Goal: Task Accomplishment & Management: Manage account settings

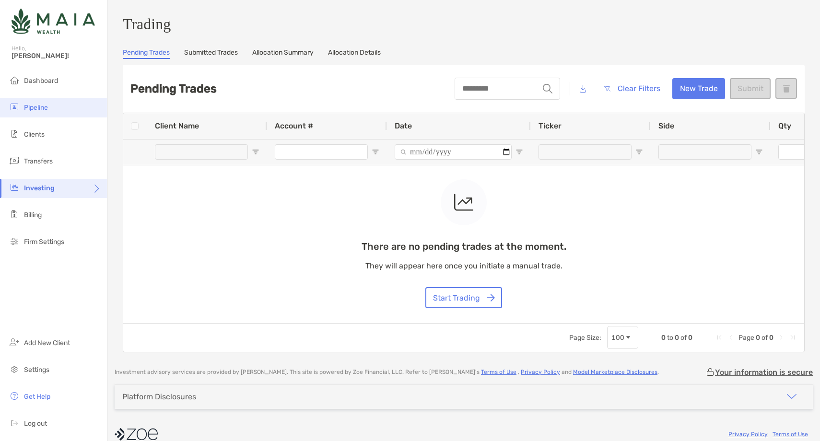
click at [61, 111] on li "Pipeline" at bounding box center [53, 107] width 107 height 19
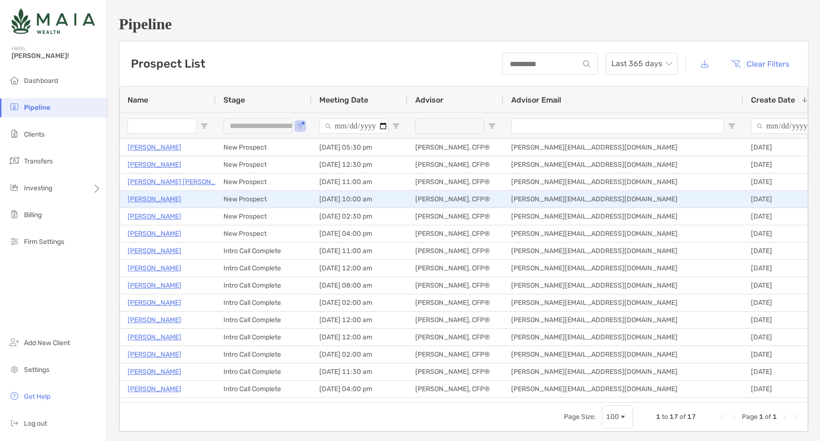
click at [153, 200] on p "Connor Fierro" at bounding box center [155, 199] width 54 height 12
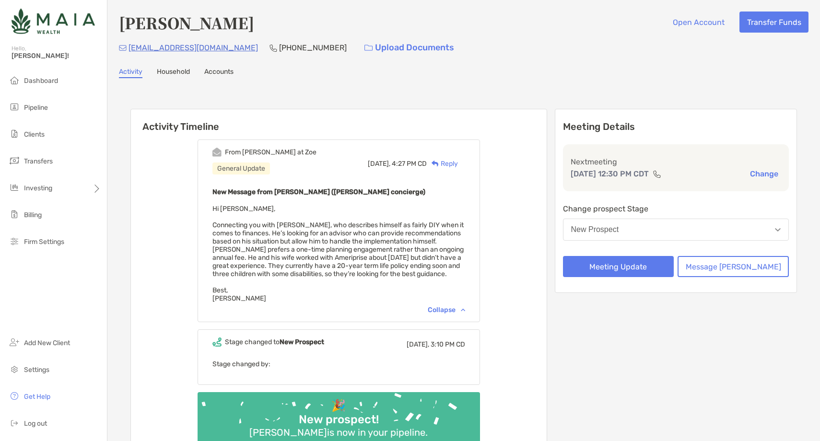
drag, startPoint x: 254, startPoint y: 47, endPoint x: 126, endPoint y: 47, distance: 128.1
click at [126, 47] on div "thetrevor+consuming@gmail.com (412) 855-9316 Upload Documents" at bounding box center [464, 47] width 690 height 21
copy div "thetrevor+consuming@gmail.com"
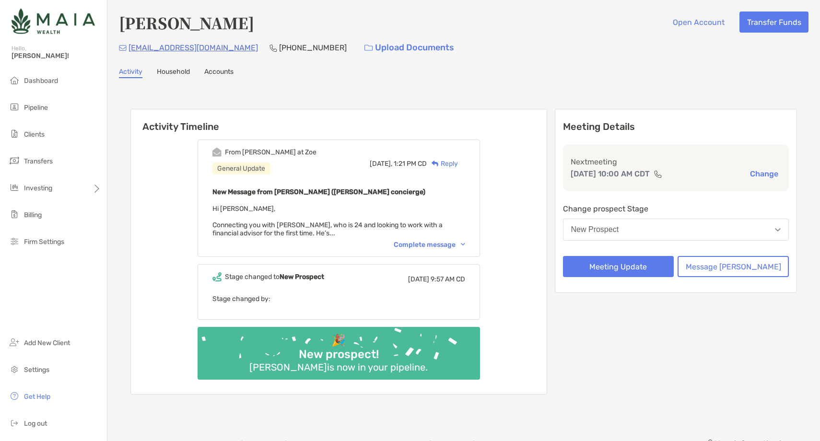
click at [461, 243] on div "Complete message" at bounding box center [429, 245] width 71 height 8
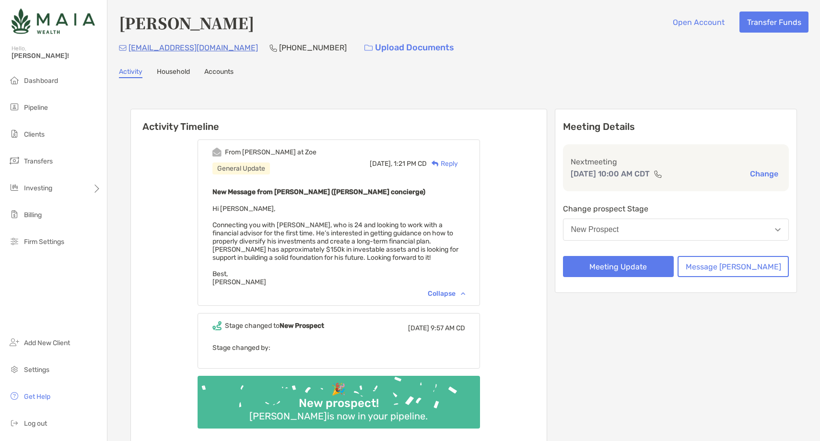
click at [213, 26] on h4 "[PERSON_NAME]" at bounding box center [186, 23] width 135 height 22
copy h4 "[PERSON_NAME]"
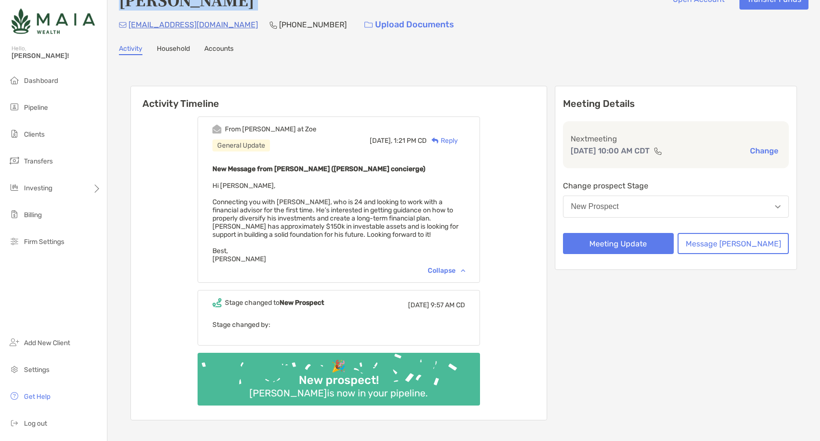
scroll to position [7, 0]
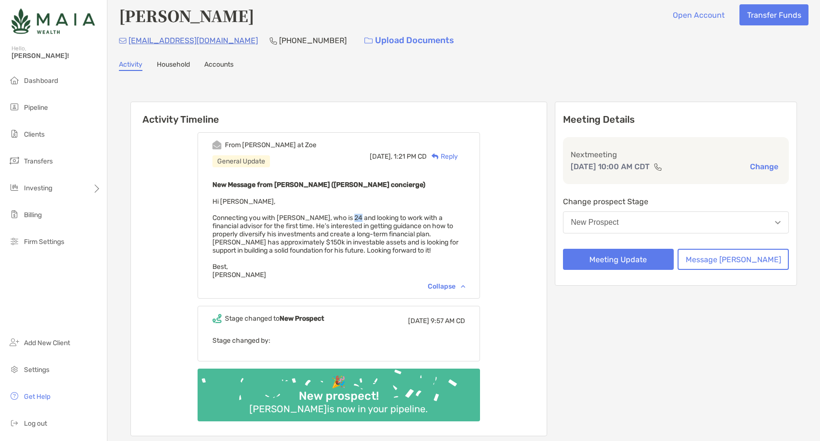
drag, startPoint x: 368, startPoint y: 217, endPoint x: 361, endPoint y: 217, distance: 6.7
click at [361, 217] on span "Hi Ethan, Connecting you with Connor Fiero, who is 24 and looking to work with …" at bounding box center [335, 239] width 246 height 82
drag, startPoint x: 227, startPoint y: 38, endPoint x: 128, endPoint y: 42, distance: 98.9
click at [128, 42] on div "connordfierro@gmail.com (512) 850-9635 Upload Documents" at bounding box center [464, 40] width 690 height 21
copy p "connordfierro@gmail.com"
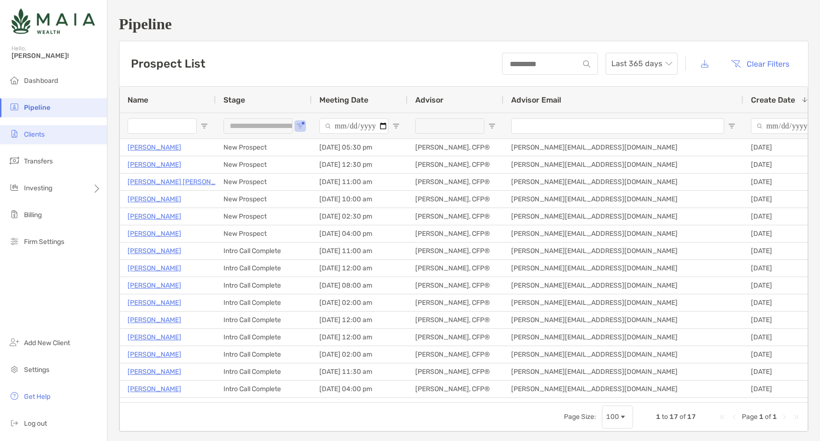
click at [52, 135] on li "Clients" at bounding box center [53, 134] width 107 height 19
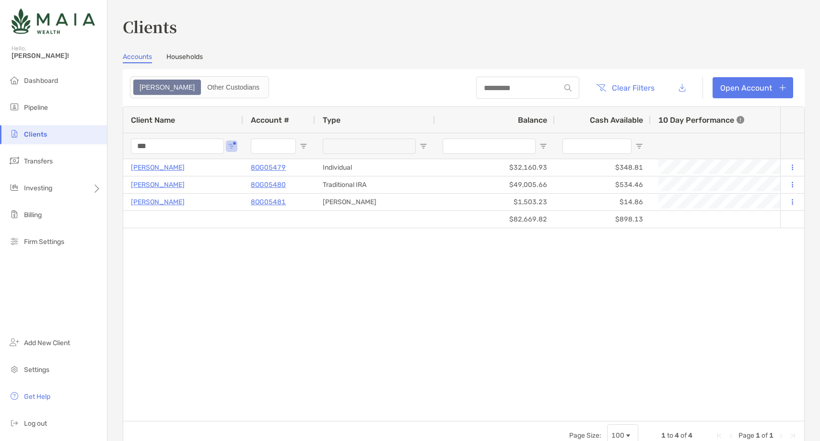
click at [141, 144] on input "***" at bounding box center [177, 146] width 93 height 15
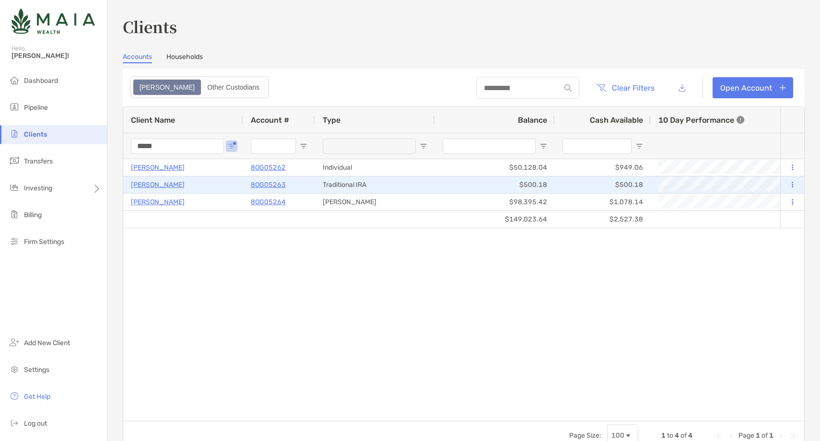
type input "*****"
click at [795, 184] on button at bounding box center [792, 185] width 9 height 10
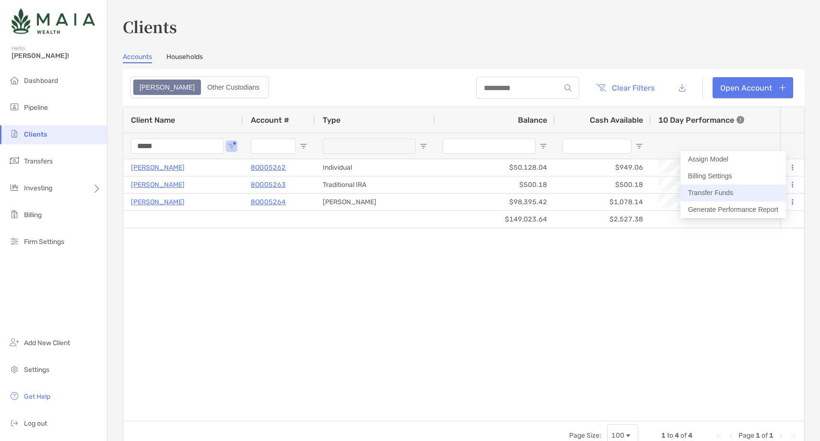
click at [746, 191] on button "Transfer Funds" at bounding box center [734, 193] width 106 height 17
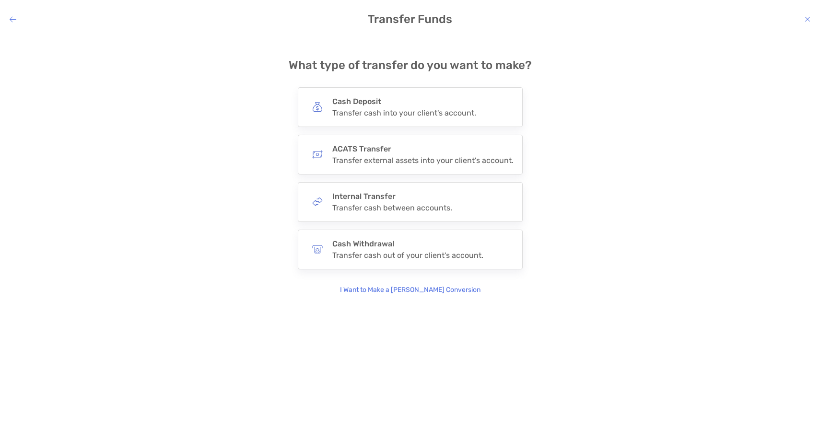
click at [438, 286] on p "I Want to Make a Roth Conversion" at bounding box center [410, 290] width 141 height 11
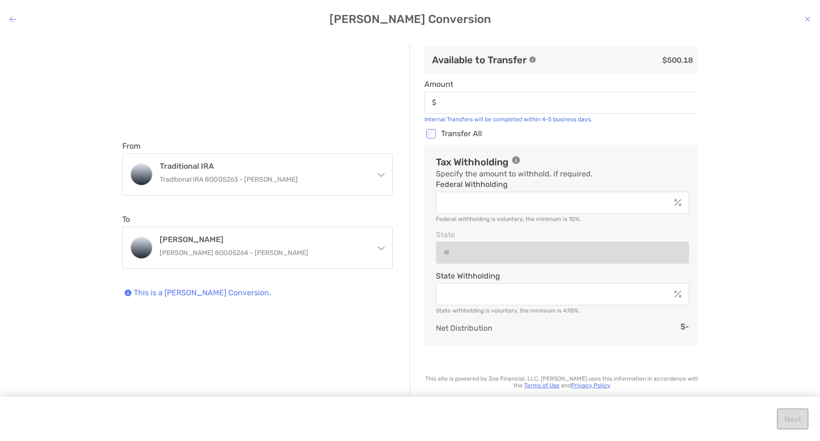
type input "******"
click at [775, 416] on div "Next" at bounding box center [410, 419] width 820 height 44
click at [795, 419] on button "Next" at bounding box center [793, 419] width 32 height 21
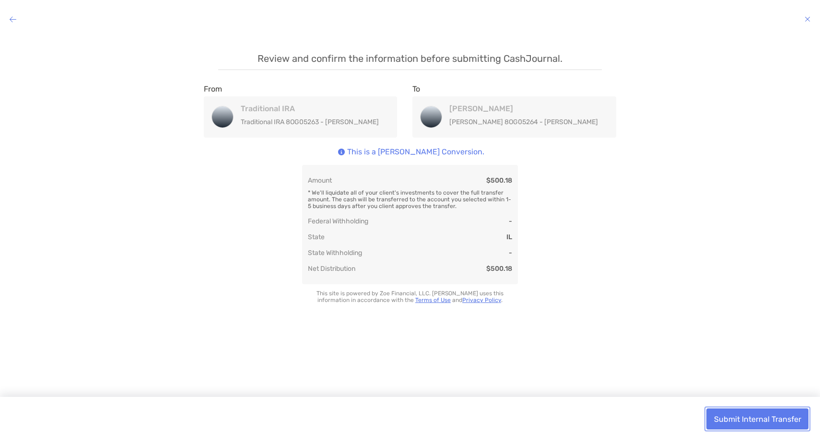
click at [769, 420] on button "Submit Internal Transfer" at bounding box center [758, 419] width 102 height 21
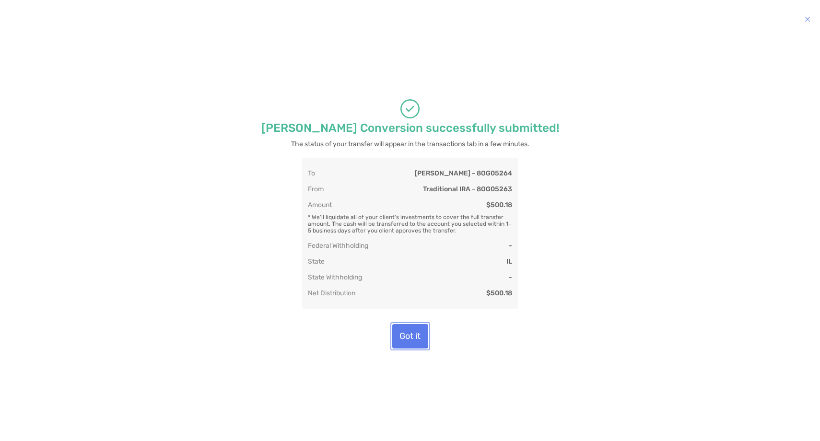
click at [408, 347] on button "Got it" at bounding box center [410, 336] width 36 height 24
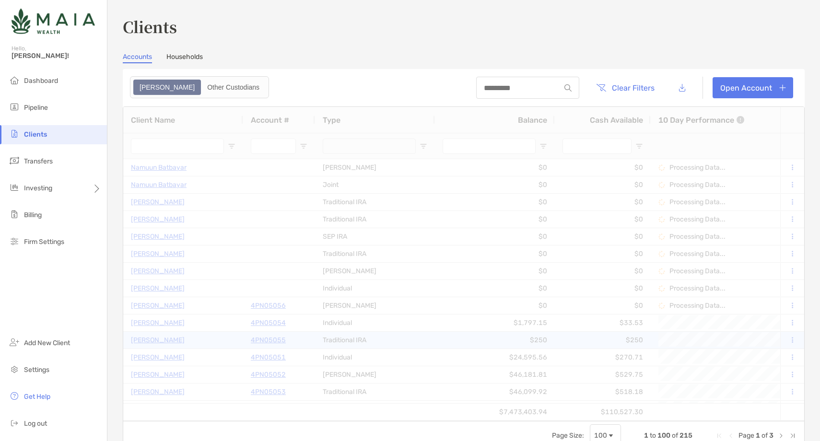
type input "*****"
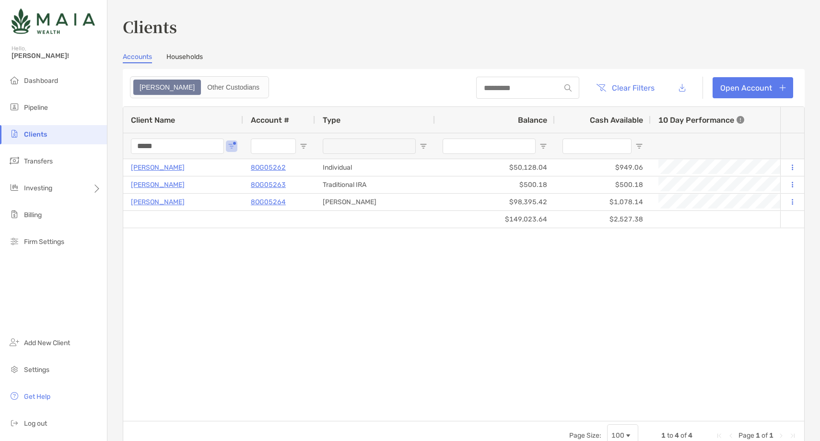
click at [146, 149] on input "*****" at bounding box center [177, 146] width 93 height 15
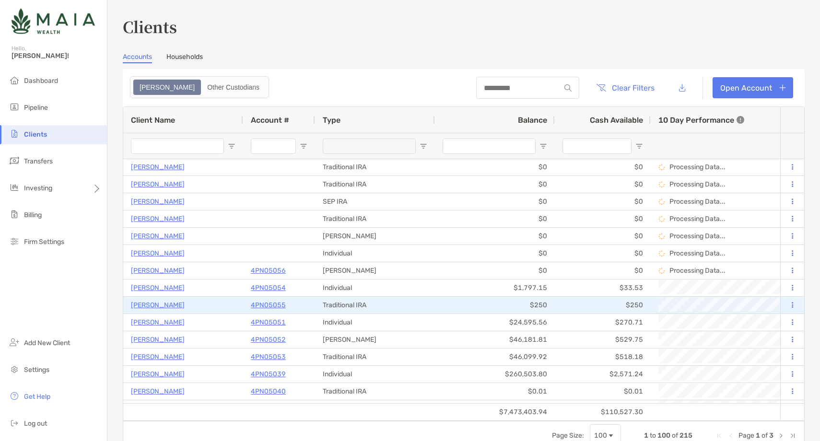
scroll to position [36, 0]
click at [792, 303] on icon at bounding box center [792, 304] width 1 height 6
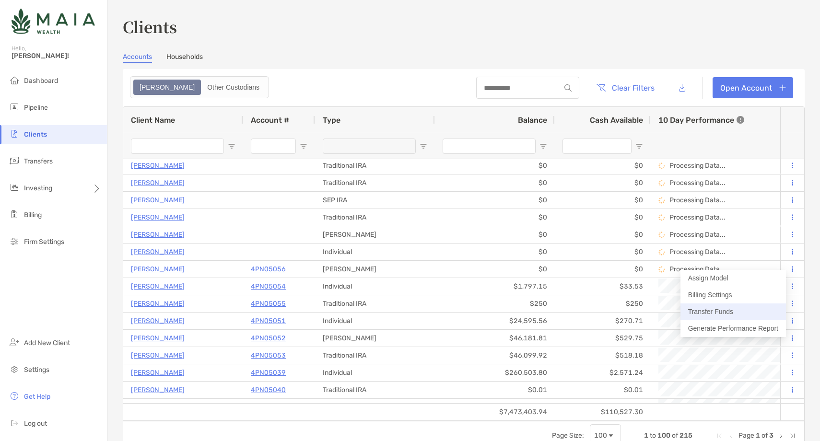
click at [745, 315] on button "Transfer Funds" at bounding box center [734, 312] width 106 height 17
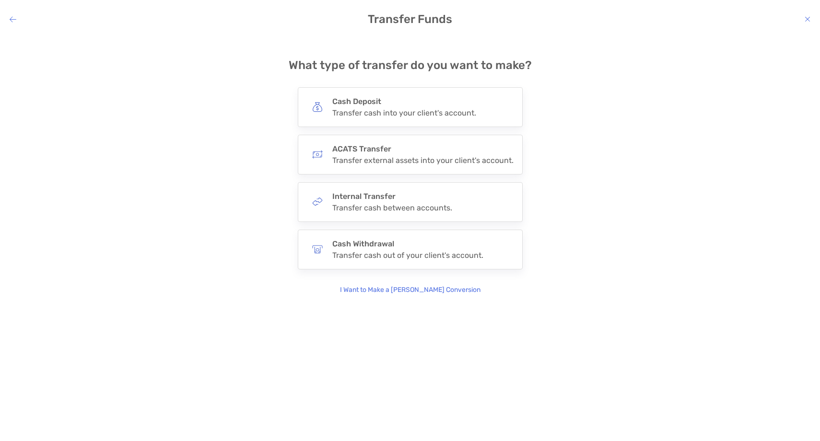
click at [416, 292] on p "I Want to Make a Roth Conversion" at bounding box center [410, 290] width 141 height 11
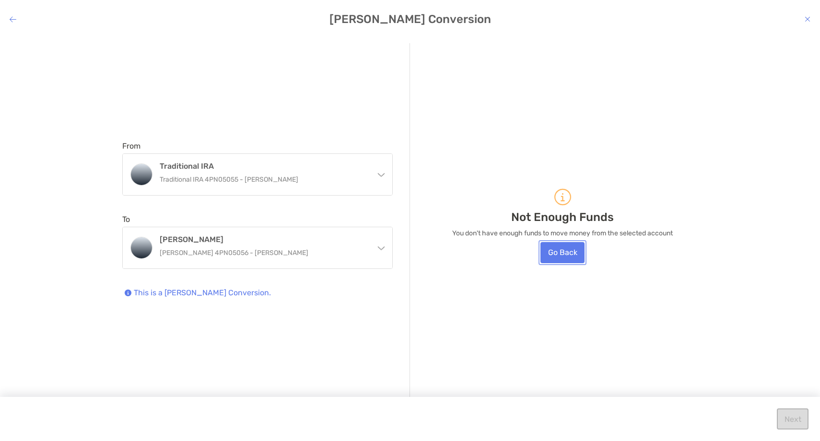
click at [560, 248] on button "Go Back" at bounding box center [563, 252] width 44 height 21
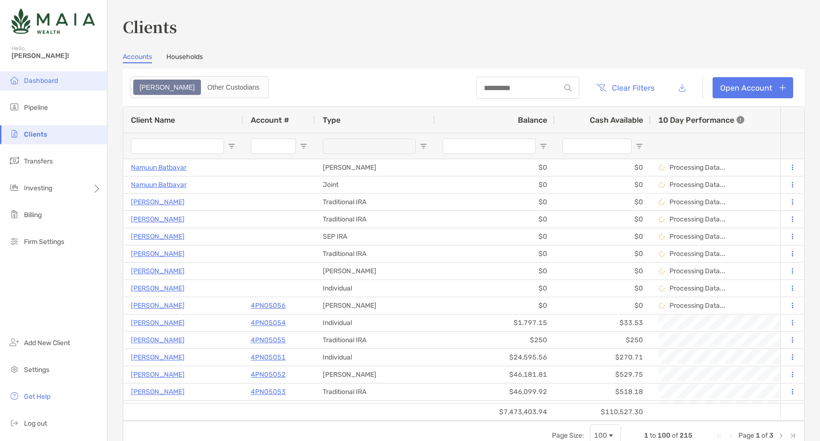
click at [66, 82] on li "Dashboard" at bounding box center [53, 80] width 107 height 19
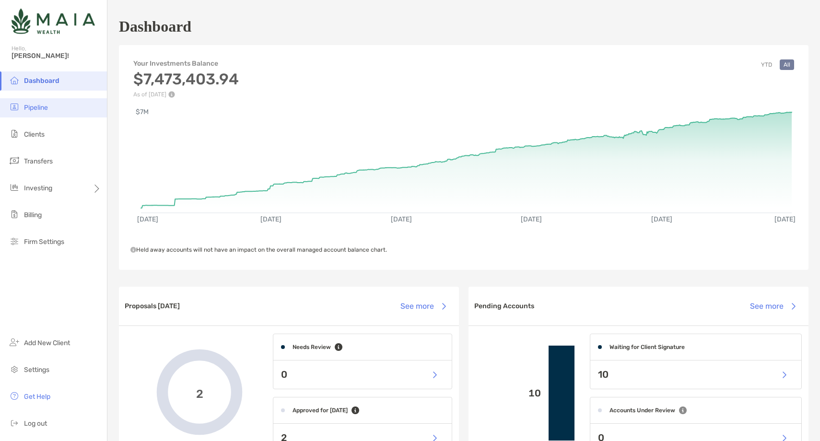
click at [48, 107] on span "Pipeline" at bounding box center [36, 108] width 24 height 8
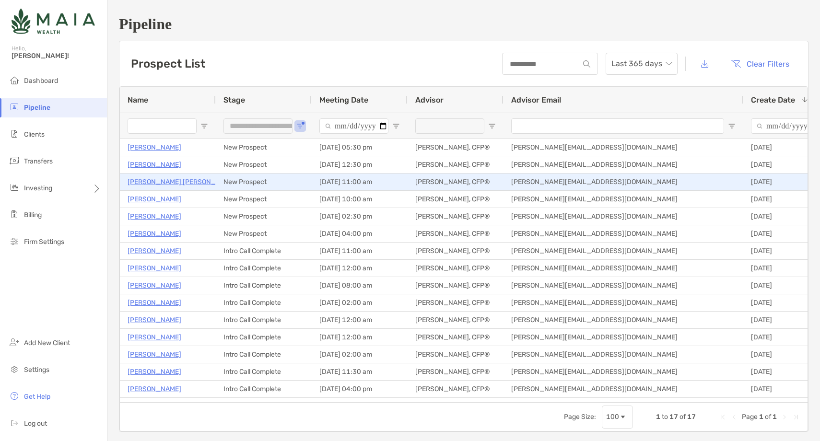
click at [157, 182] on p "Cooper Malloy" at bounding box center [182, 182] width 109 height 12
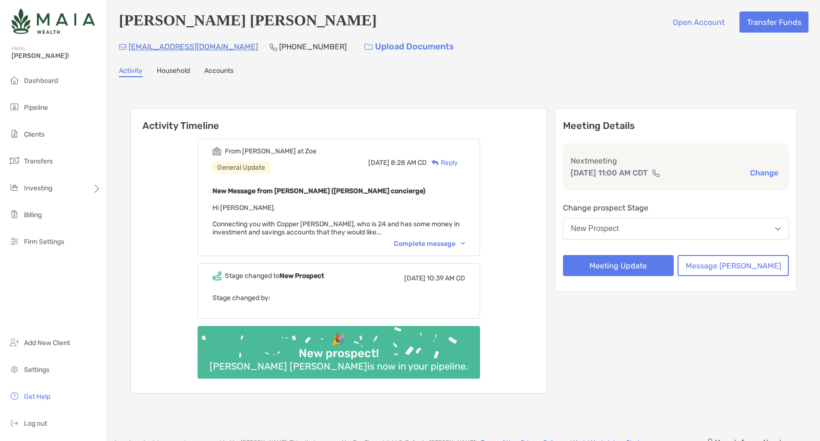
click at [446, 243] on div "Complete message" at bounding box center [429, 244] width 71 height 8
click at [761, 172] on button "Change" at bounding box center [764, 173] width 34 height 10
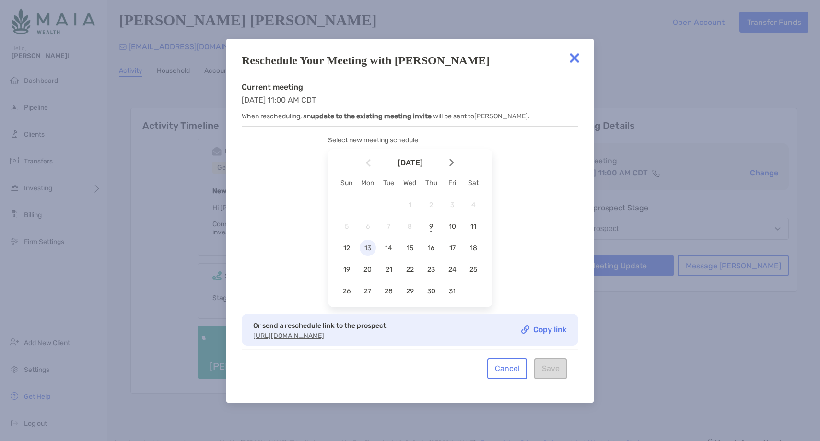
click at [370, 244] on span "13" at bounding box center [368, 248] width 16 height 8
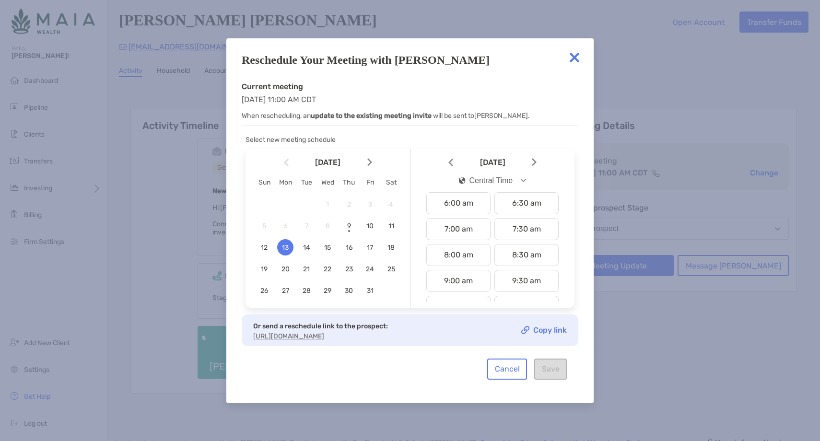
scroll to position [155, 0]
click at [517, 272] on div "9:30 am" at bounding box center [527, 280] width 64 height 22
click at [555, 376] on button "Save" at bounding box center [550, 369] width 33 height 21
